Goal: Contribute content

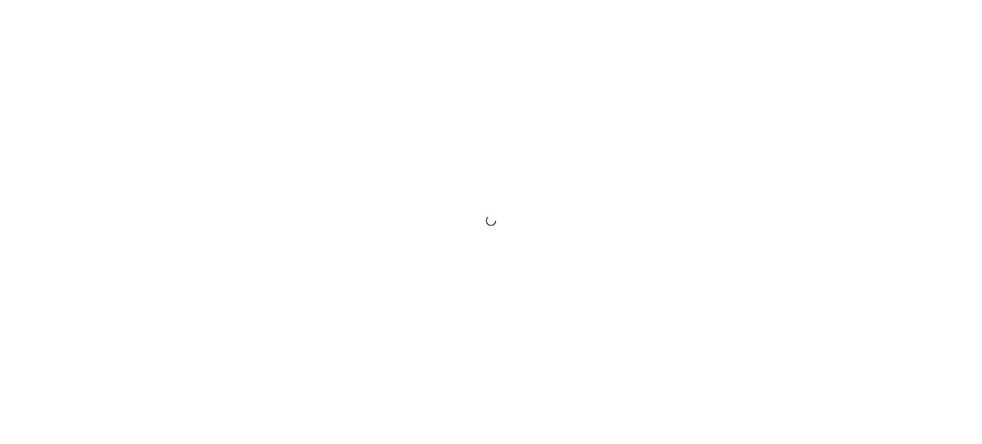
click at [719, 127] on div at bounding box center [491, 222] width 982 height 444
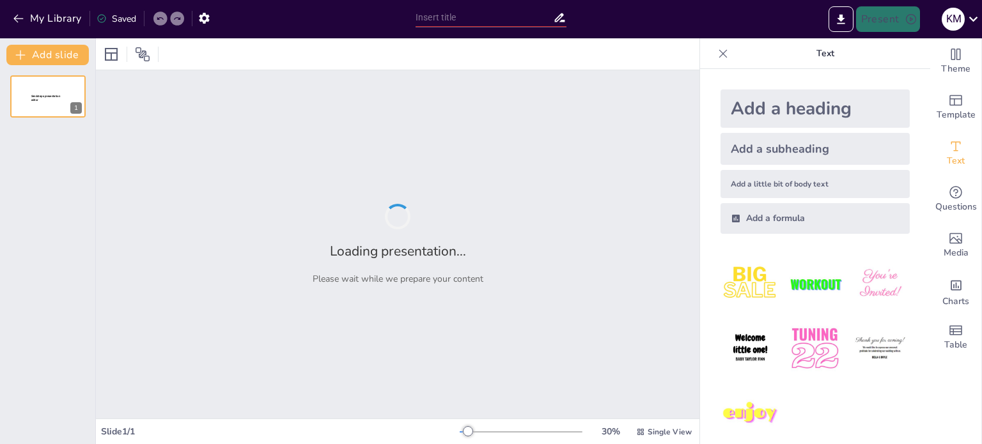
type input "[PERSON_NAME] Impact: A Model for Future Entrepreneurs"
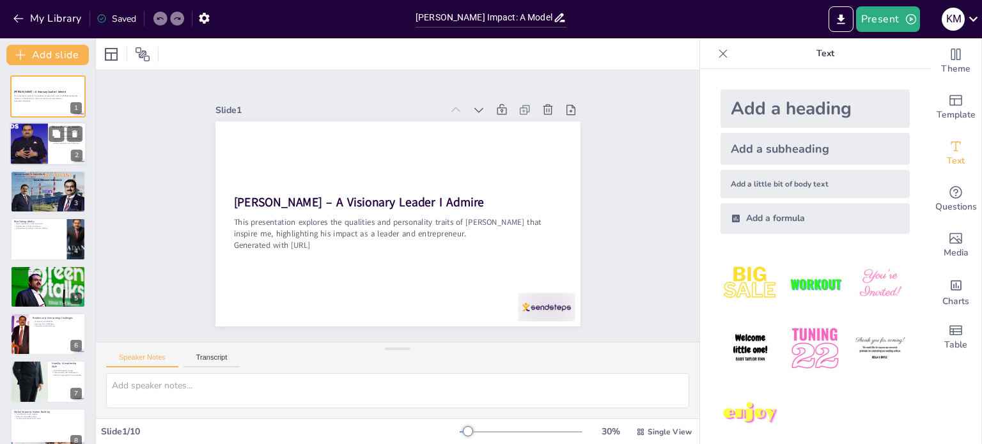
click at [46, 137] on div at bounding box center [28, 144] width 77 height 43
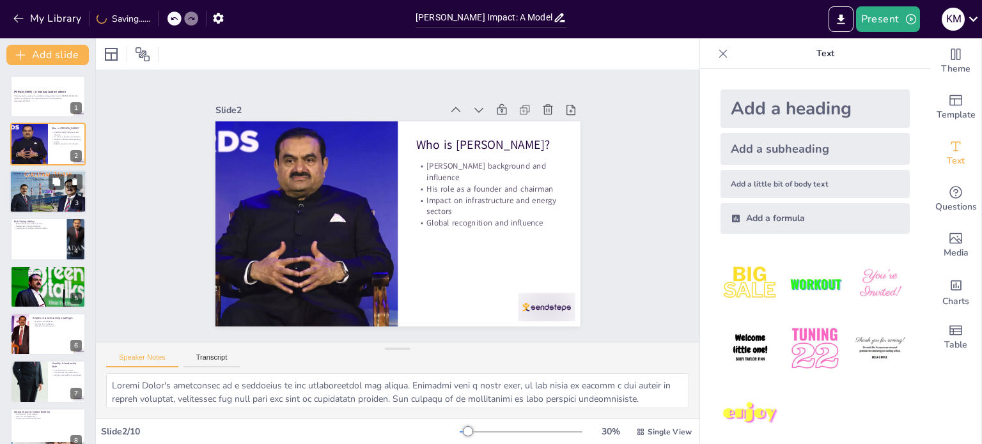
click at [40, 180] on p "Consistency in efforts" at bounding box center [47, 181] width 69 height 3
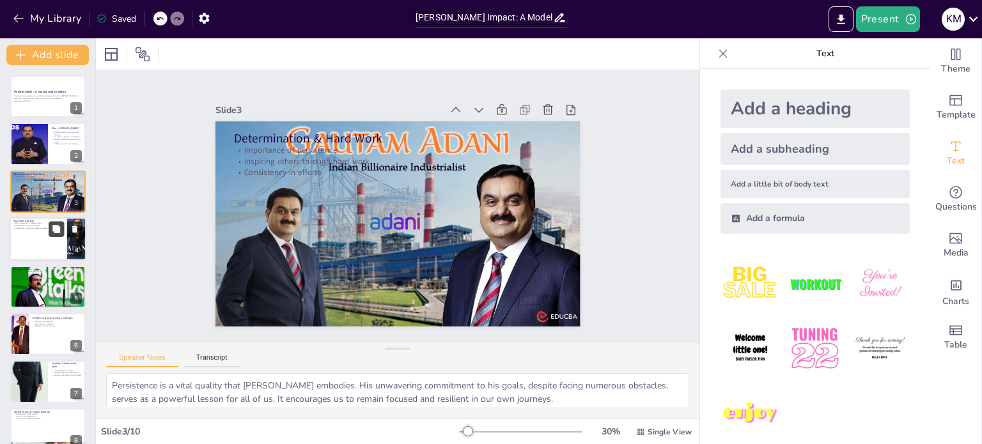
click at [51, 235] on button at bounding box center [56, 229] width 15 height 15
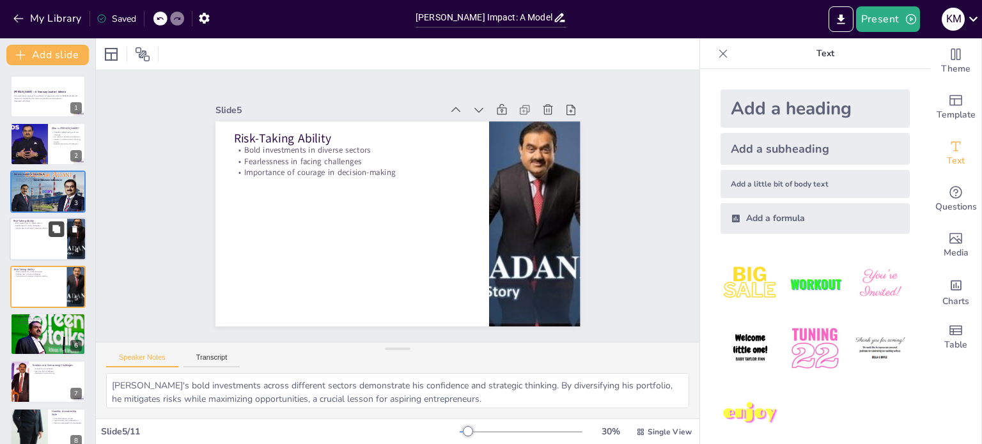
scroll to position [32, 0]
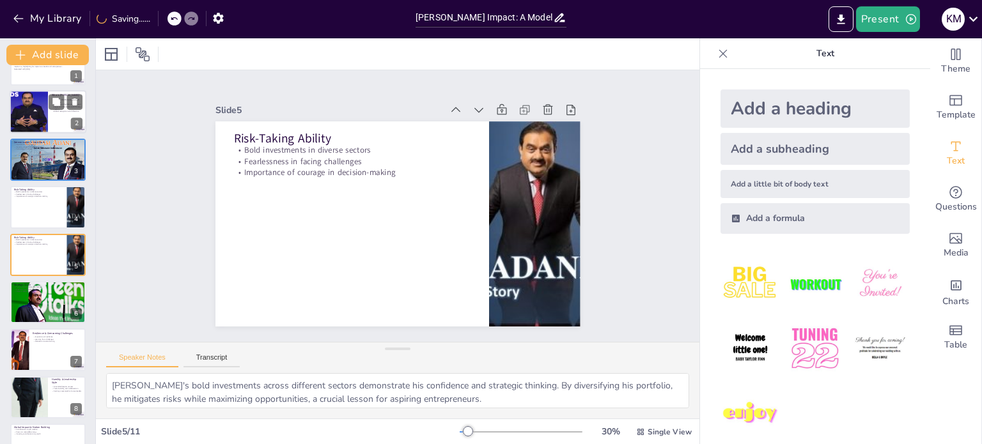
click at [36, 94] on div at bounding box center [28, 112] width 77 height 43
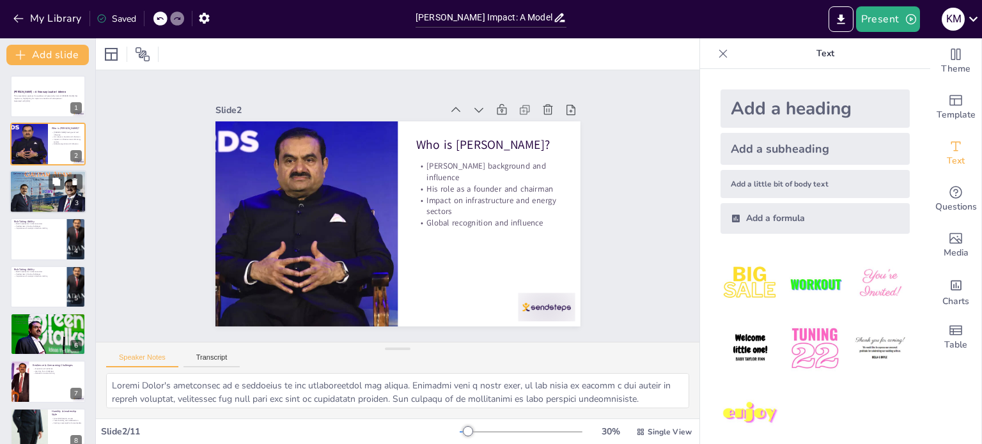
click at [42, 183] on div at bounding box center [48, 191] width 78 height 43
type textarea "Persistence is a vital quality that [PERSON_NAME] embodies. His unwavering comm…"
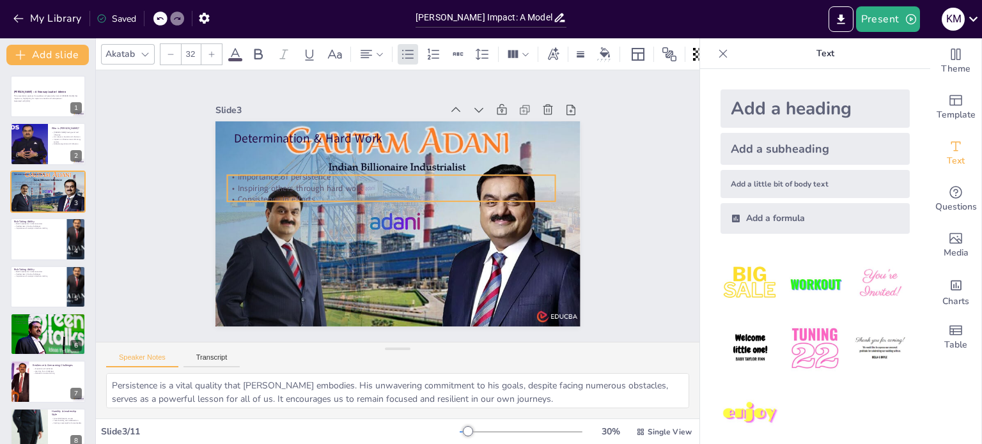
drag, startPoint x: 288, startPoint y: 157, endPoint x: 281, endPoint y: 184, distance: 27.6
click at [293, 184] on p "Inspiring others through hard work" at bounding box center [407, 190] width 228 height 252
click at [357, 184] on p "Inspiring others through hard work" at bounding box center [413, 194] width 113 height 316
click at [311, 183] on p "Inspiring others through hard work" at bounding box center [399, 187] width 304 height 144
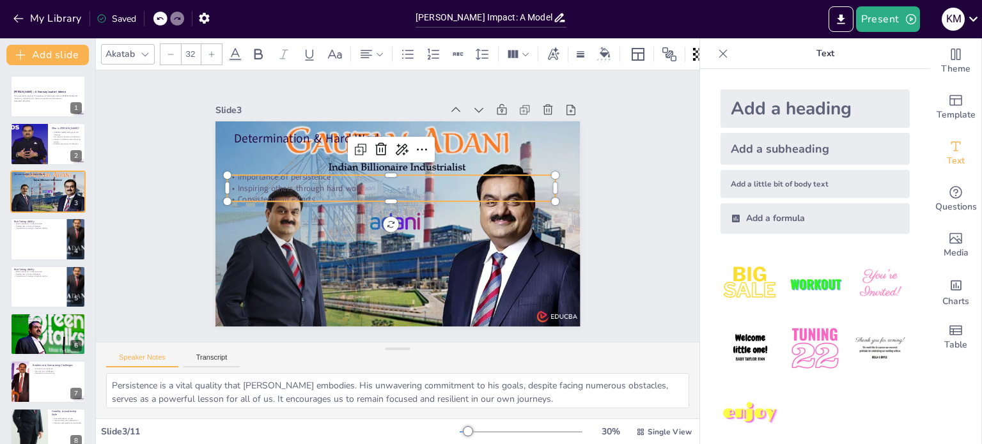
click at [357, 183] on p "Inspiring others through hard work" at bounding box center [413, 194] width 113 height 316
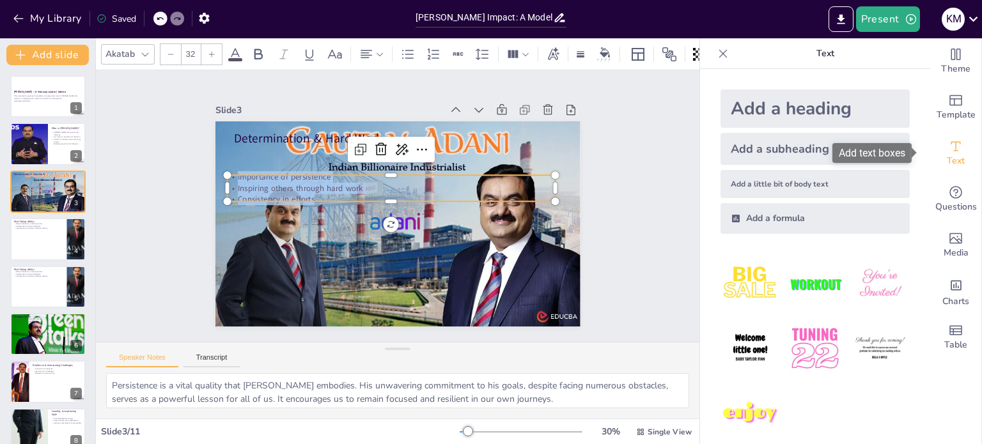
click at [947, 155] on span "Text" at bounding box center [956, 161] width 18 height 14
click at [208, 51] on icon at bounding box center [212, 55] width 8 height 8
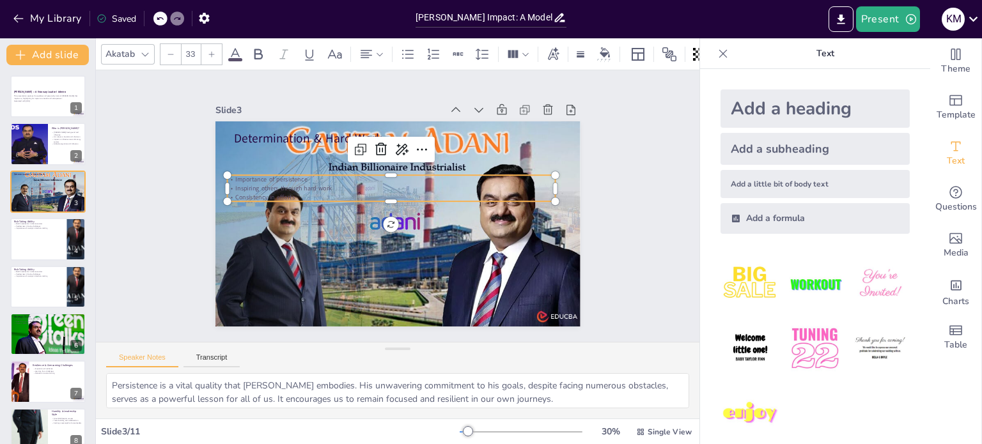
click at [208, 51] on icon at bounding box center [212, 55] width 8 height 8
type input "36"
click at [253, 49] on icon at bounding box center [258, 54] width 15 height 15
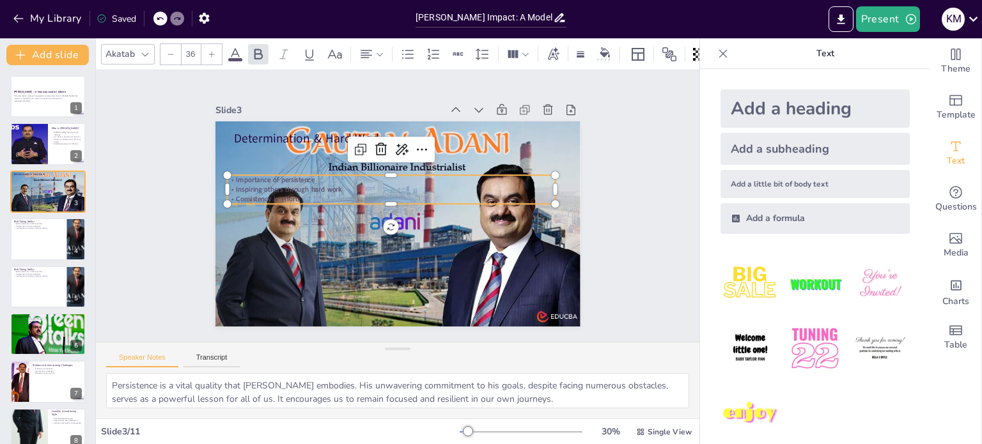
click at [187, 221] on div "Slide 1 [PERSON_NAME] – A Visionary Leader I Admire This presentation explores …" at bounding box center [398, 206] width 490 height 364
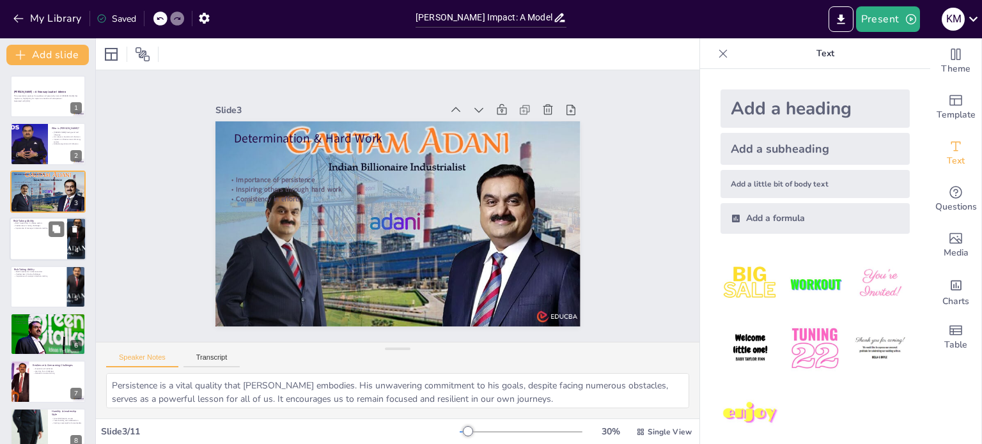
click at [54, 249] on div at bounding box center [48, 238] width 77 height 43
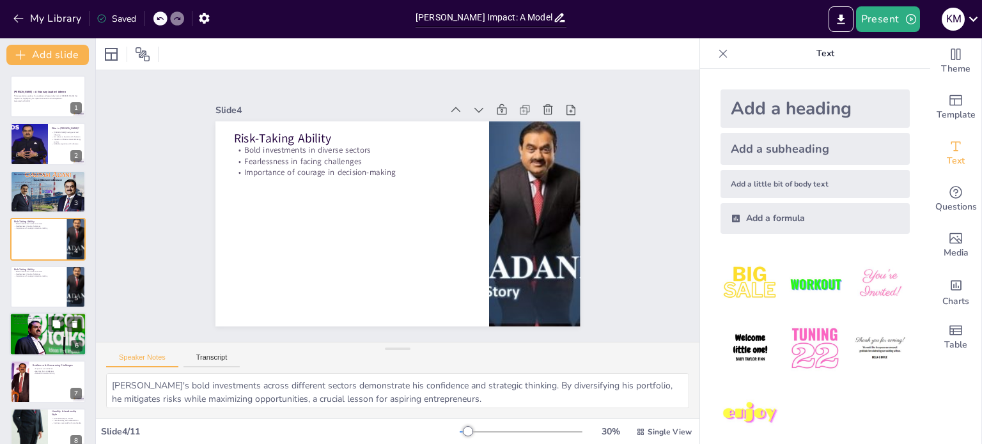
click at [43, 316] on p "Strategic Vision" at bounding box center [47, 317] width 69 height 4
type textarea "[PERSON_NAME]'s ability to identify and capitalize on opportunities is a key as…"
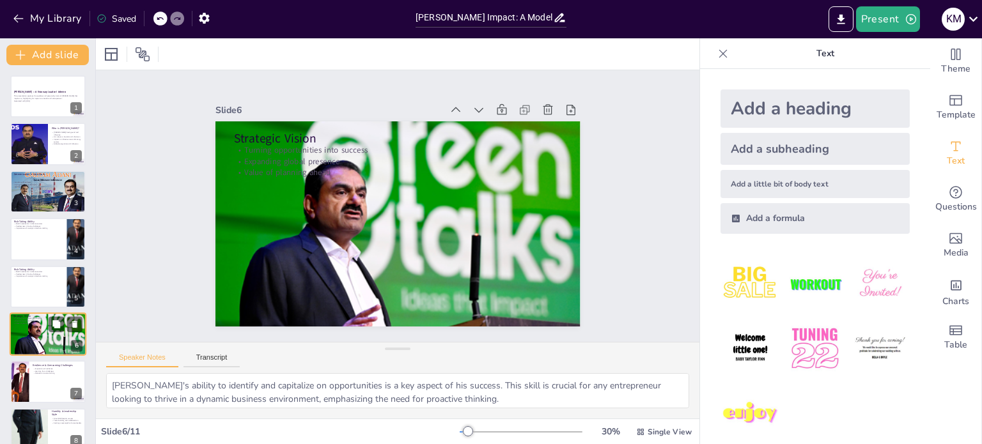
scroll to position [79, 0]
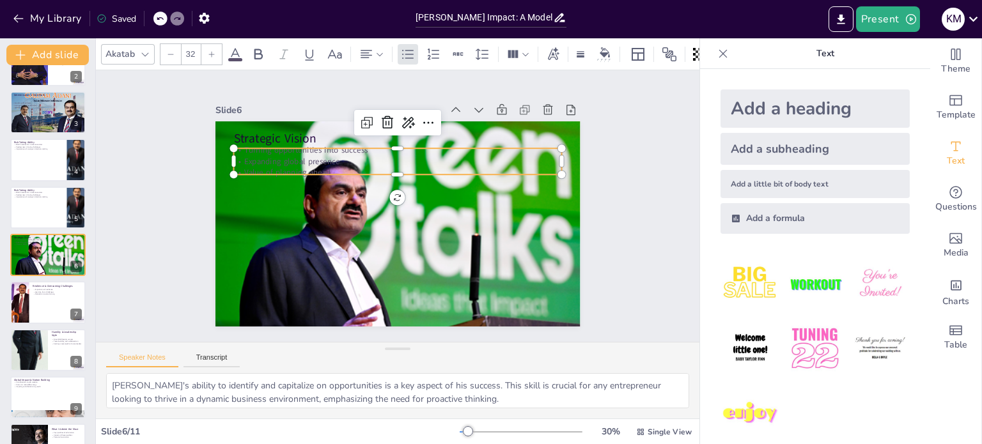
click at [275, 151] on p "Expanding global presence" at bounding box center [420, 168] width 290 height 174
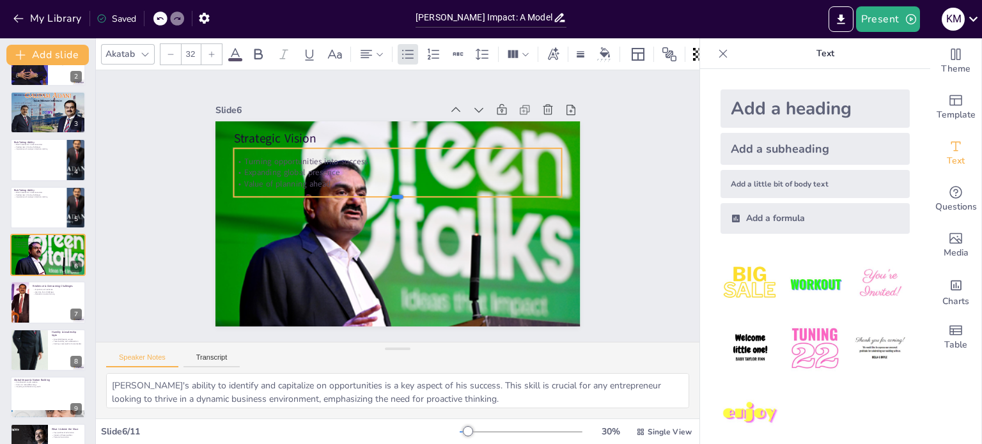
drag, startPoint x: 391, startPoint y: 171, endPoint x: 391, endPoint y: 193, distance: 22.4
click at [391, 193] on div at bounding box center [399, 202] width 324 height 78
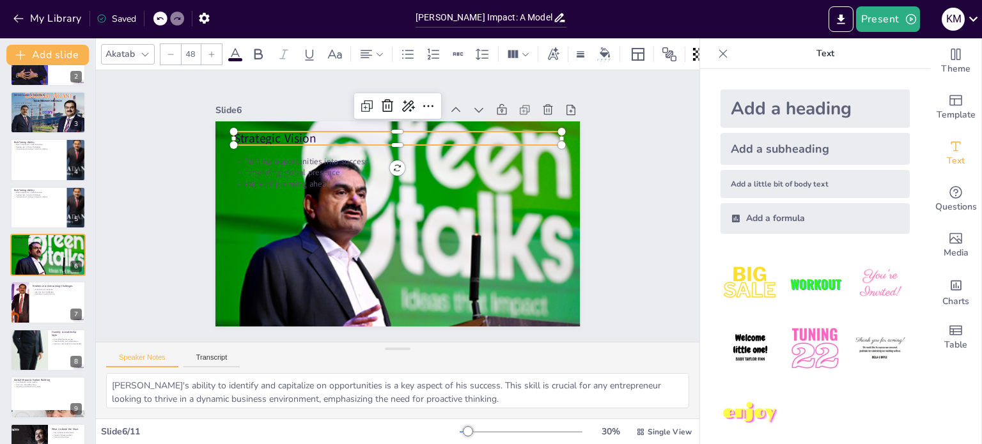
click at [300, 131] on p "Strategic Vision" at bounding box center [438, 151] width 276 height 207
click at [249, 51] on div at bounding box center [258, 54] width 20 height 20
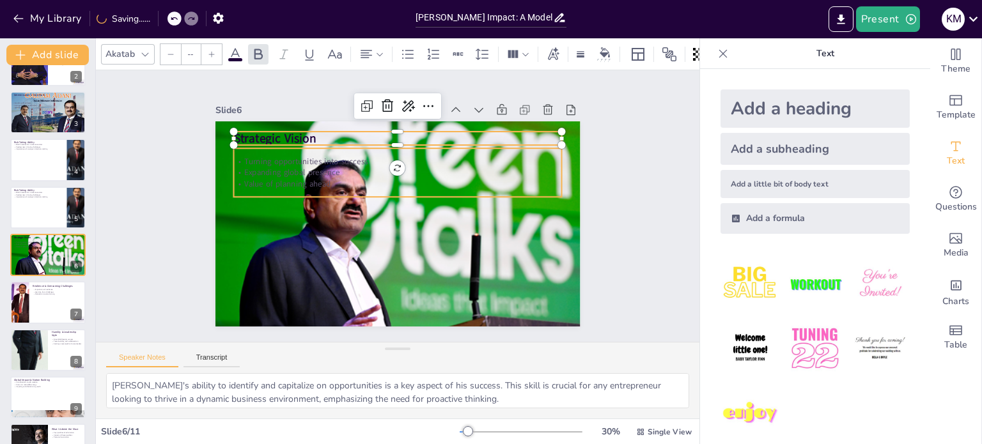
type input "32"
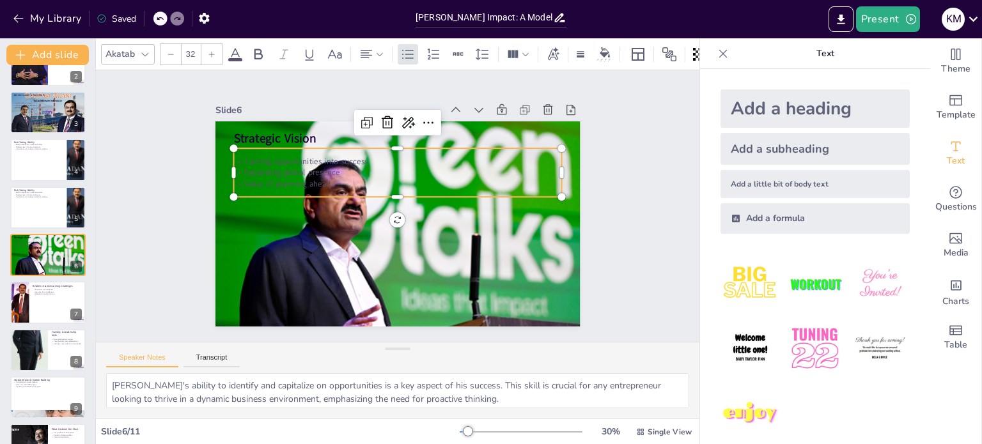
click at [289, 186] on div "Turning opportunities into success Expanding global presence Value of planning …" at bounding box center [401, 173] width 332 height 82
click at [31, 301] on div at bounding box center [48, 302] width 77 height 43
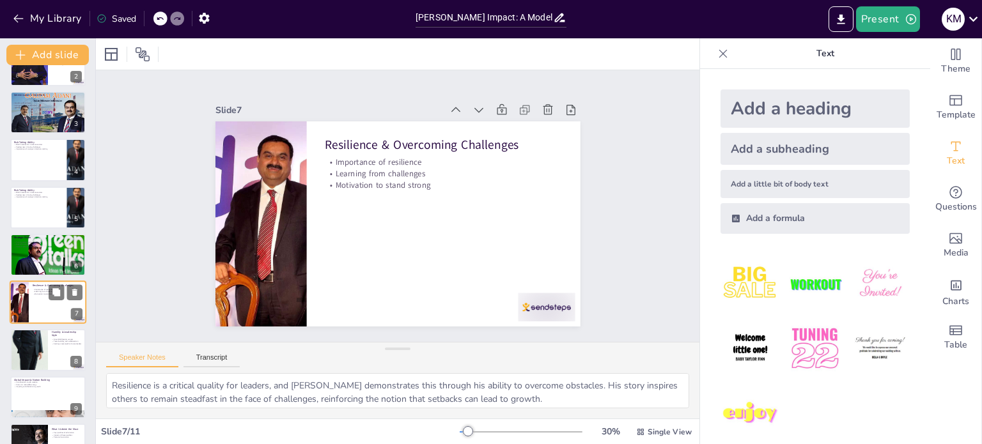
scroll to position [127, 0]
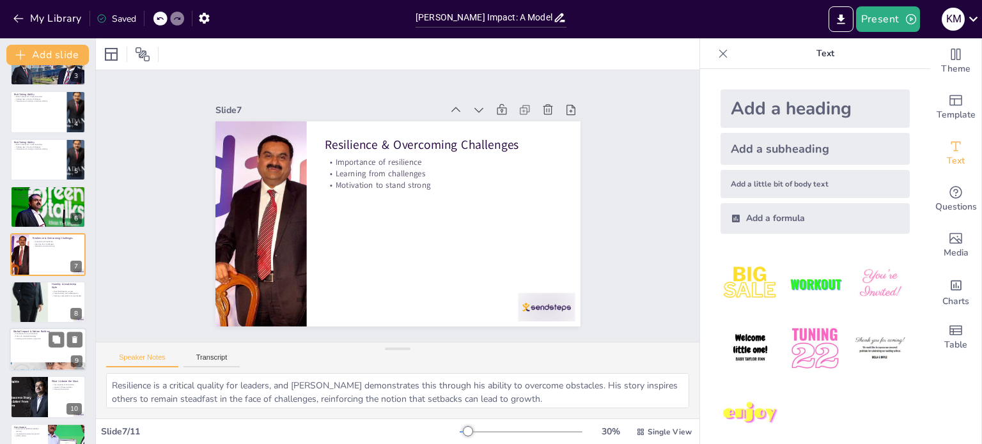
click at [39, 345] on div at bounding box center [48, 349] width 77 height 43
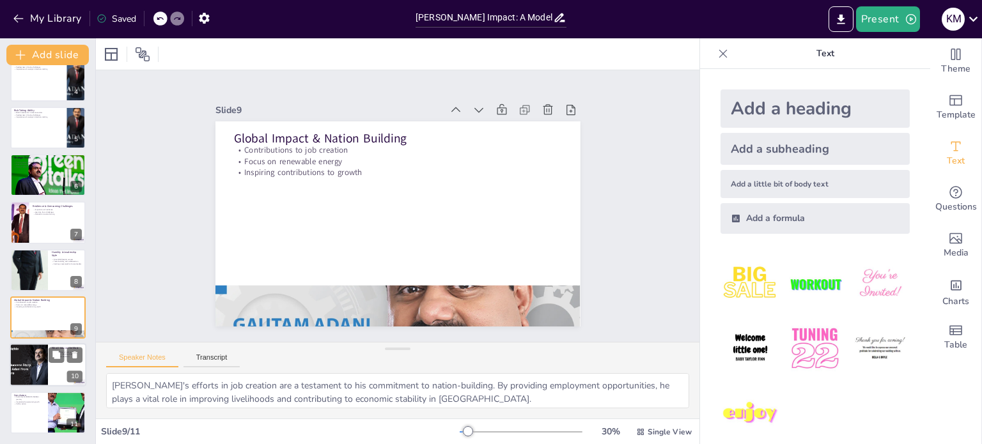
scroll to position [159, 0]
click at [36, 403] on p "Call to action" at bounding box center [28, 404] width 31 height 3
type textarea "Summarizing [PERSON_NAME]'s journey highlights the essence of his impact. It se…"
